Goal: Information Seeking & Learning: Learn about a topic

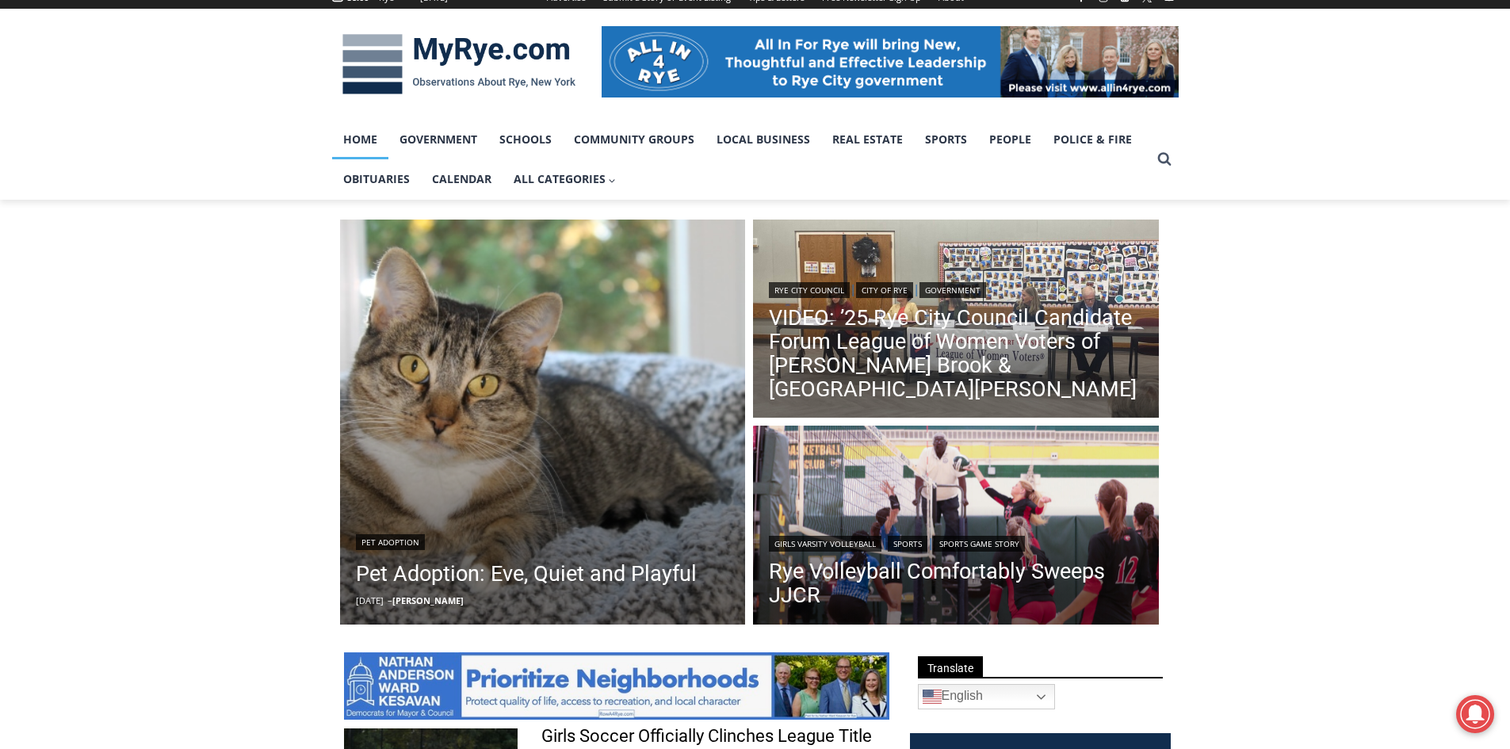
scroll to position [238, 0]
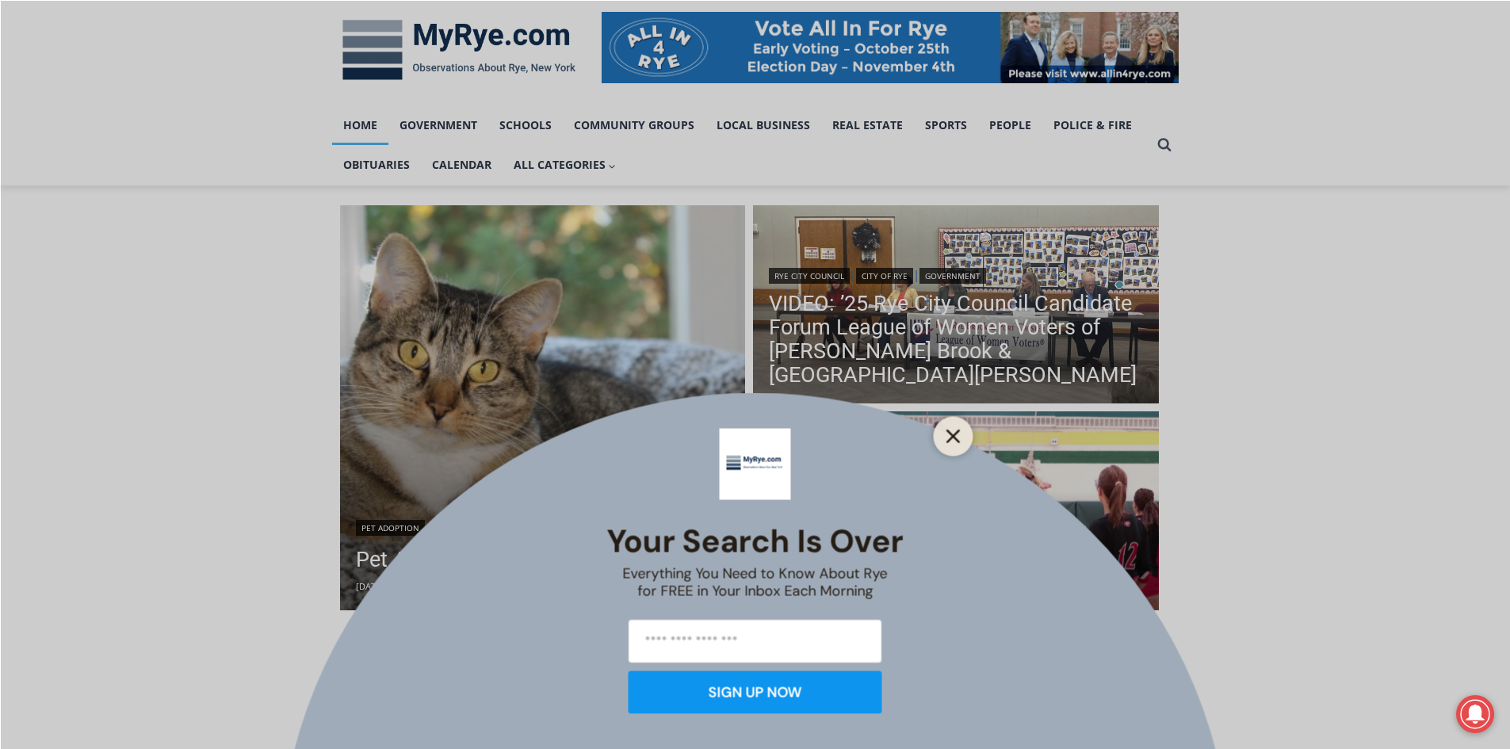
click at [962, 435] on button "Close" at bounding box center [953, 436] width 22 height 22
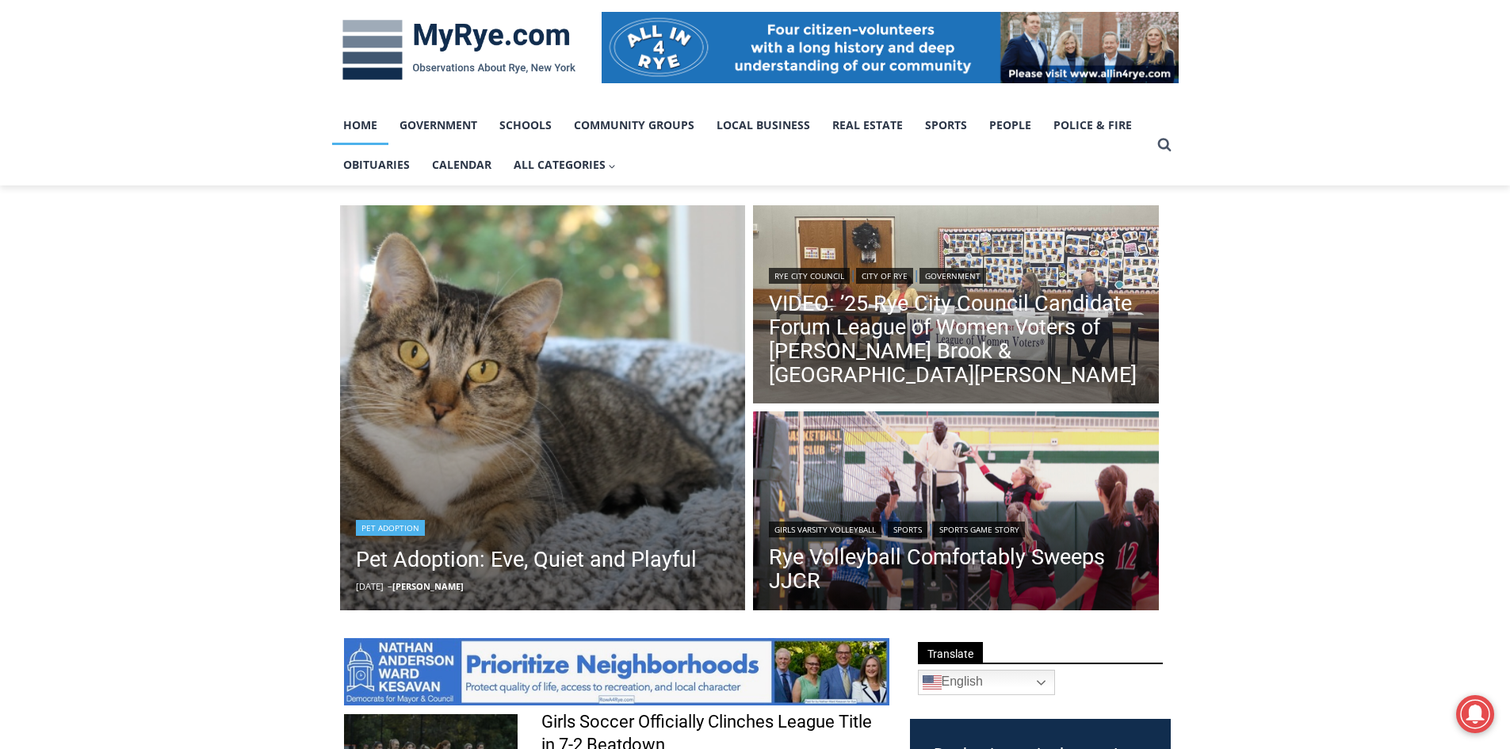
click at [648, 428] on img "Read More Pet Adoption: Eve, Quiet and Playful" at bounding box center [543, 408] width 406 height 406
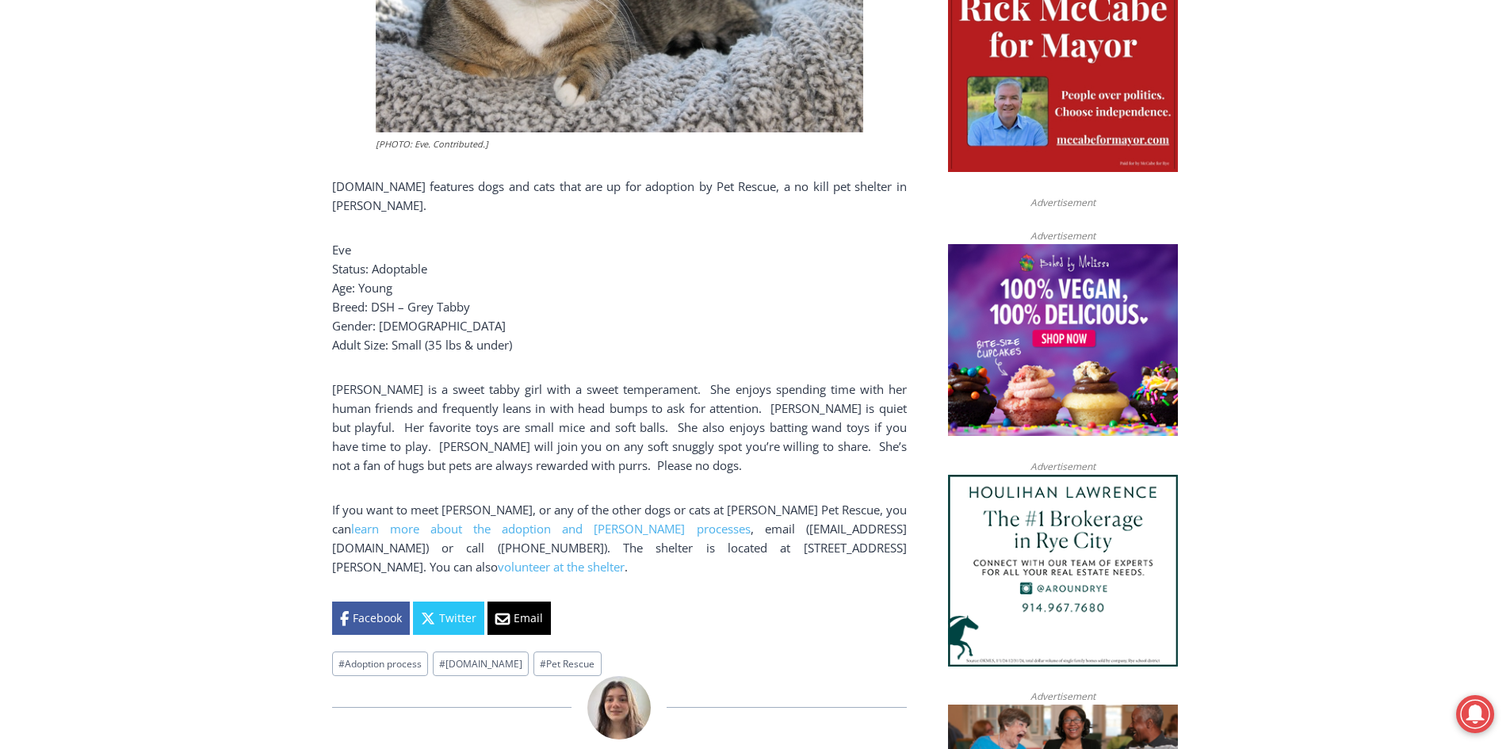
scroll to position [872, 0]
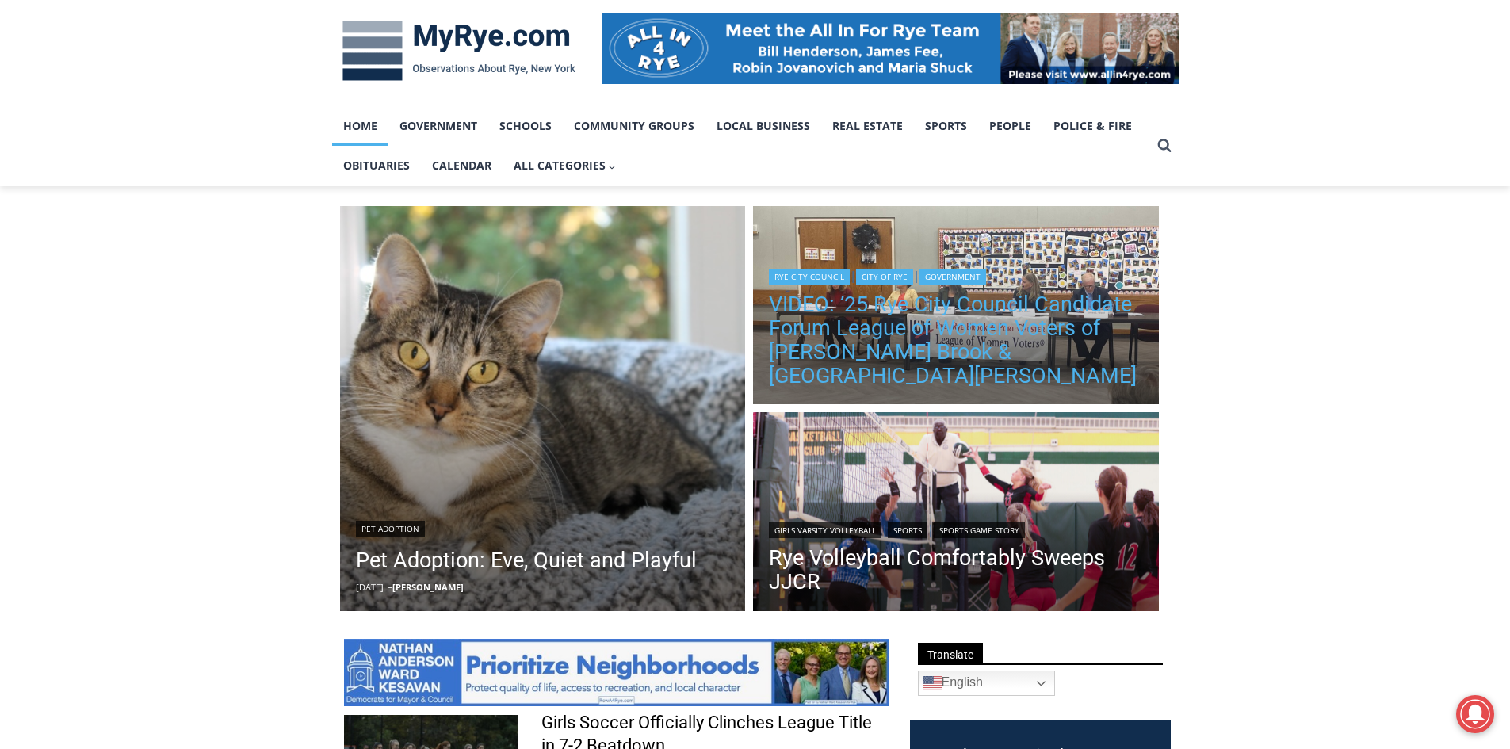
click at [1012, 319] on link "VIDEO: ’25 Rye City Council Candidate Forum League of Women Voters of [PERSON_N…" at bounding box center [956, 339] width 374 height 95
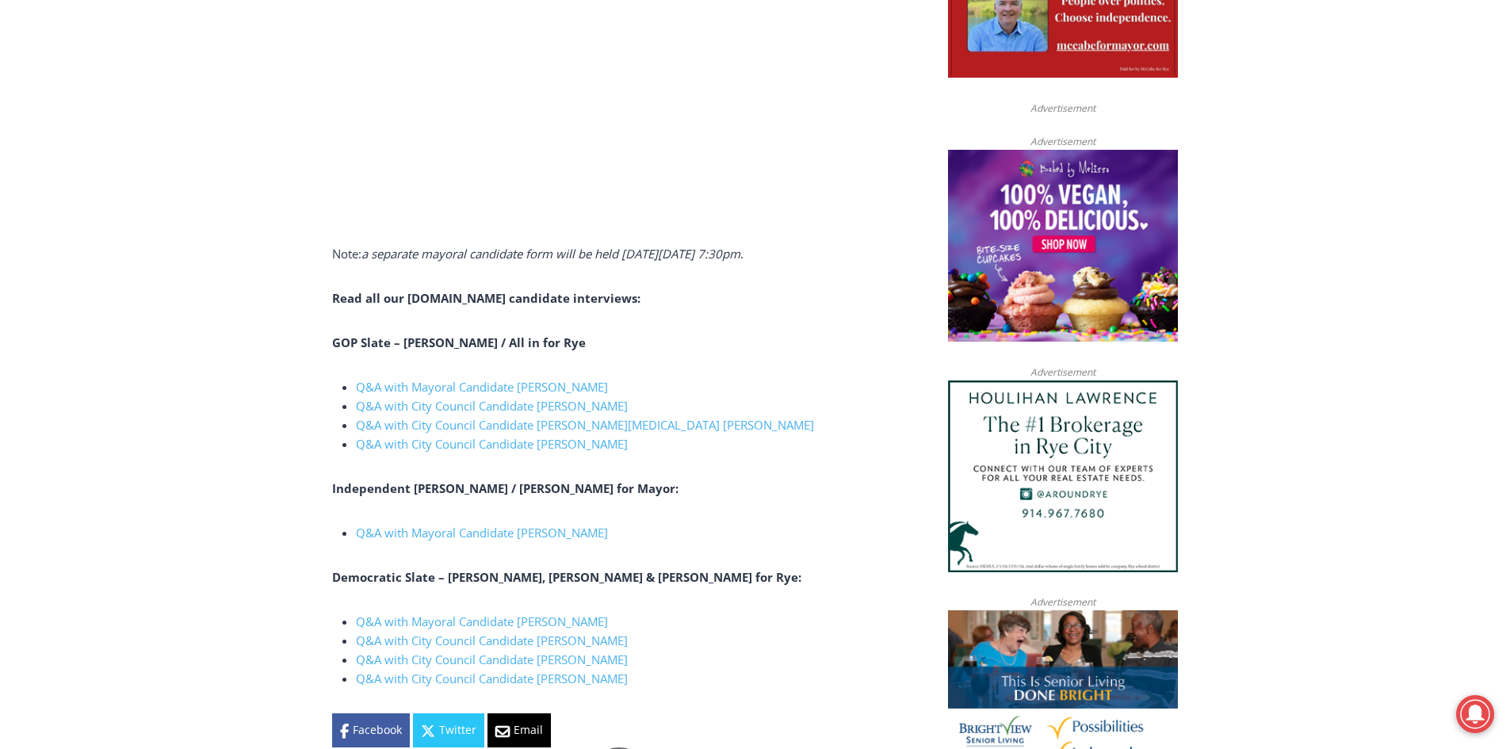
scroll to position [793, 0]
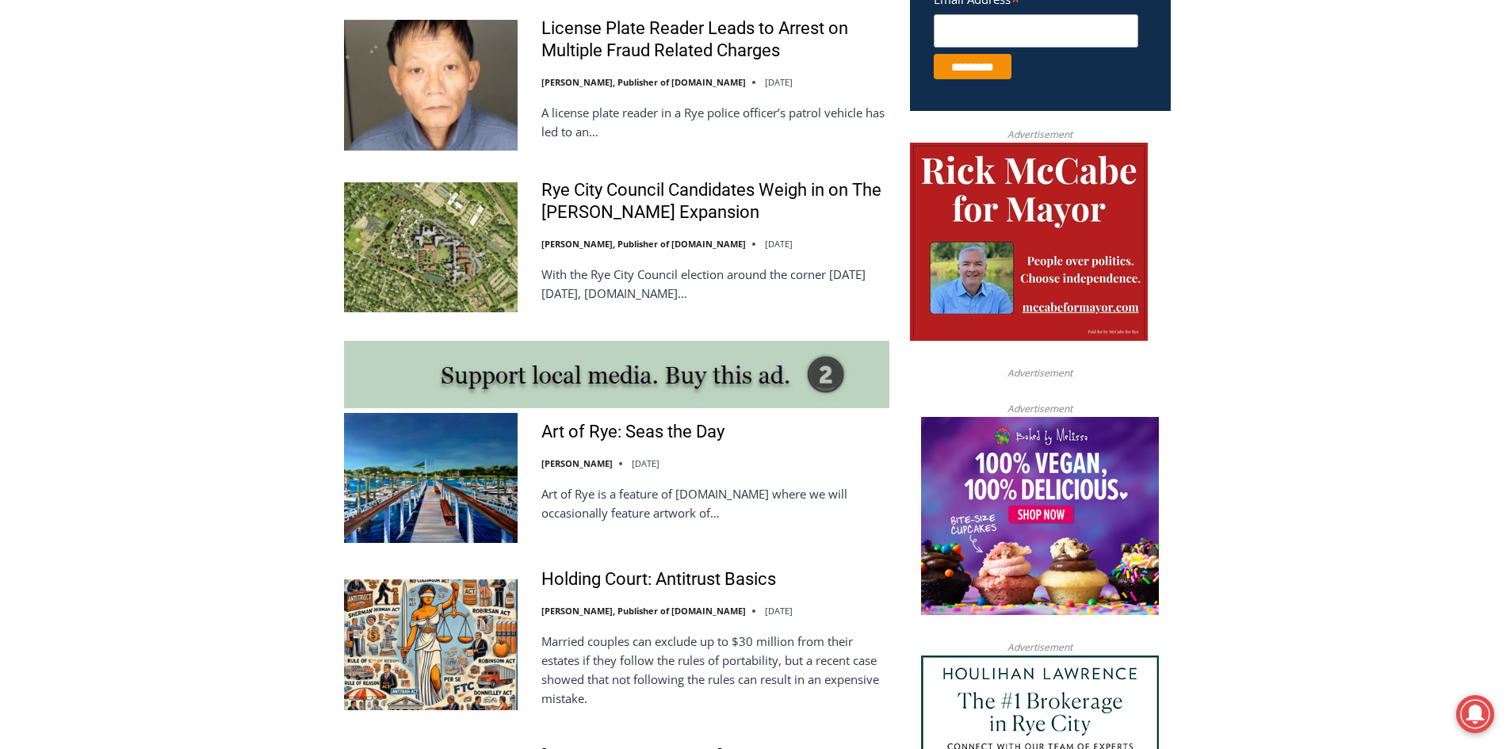
scroll to position [1109, 0]
